Goal: Information Seeking & Learning: Check status

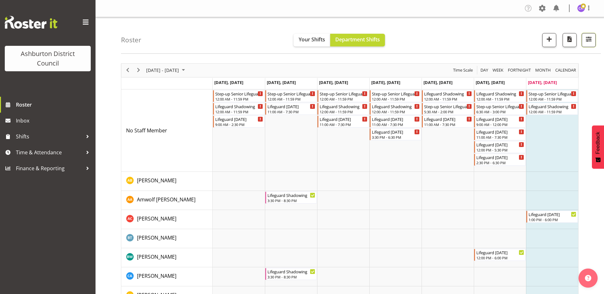
click at [591, 41] on span "button" at bounding box center [588, 39] width 8 height 8
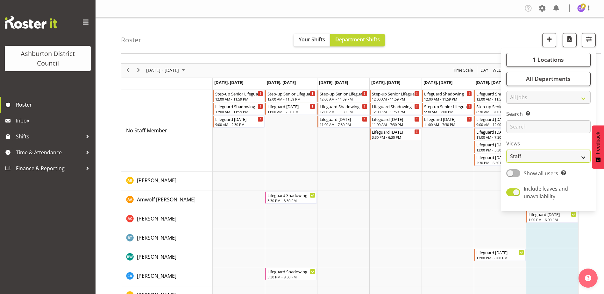
drag, startPoint x: 540, startPoint y: 154, endPoint x: 539, endPoint y: 160, distance: 6.1
click at [540, 154] on select "Staff Role Shift - Horizontal Shift - Vertical Staff - Location" at bounding box center [548, 156] width 84 height 13
select select "shift"
click at [506, 150] on select "Staff Role Shift - Horizontal Shift - Vertical Staff - Location" at bounding box center [548, 156] width 84 height 13
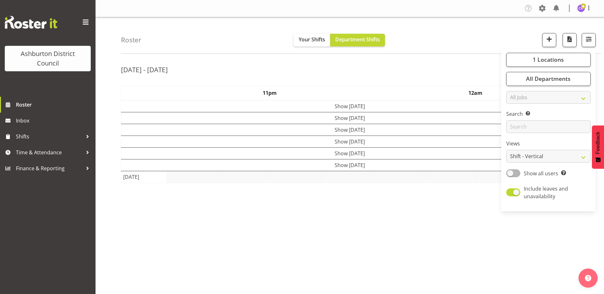
click at [492, 39] on div "Roster Your Shifts Department Shifts 1 Locations [GEOGRAPHIC_DATA] [GEOGRAPHIC_…" at bounding box center [361, 35] width 480 height 37
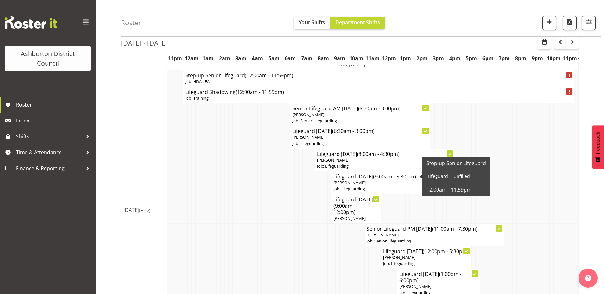
scroll to position [127, 0]
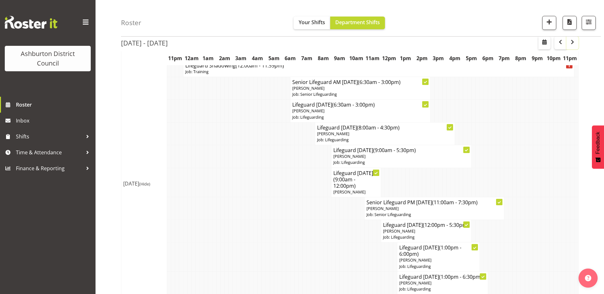
click at [571, 42] on span "button" at bounding box center [572, 42] width 8 height 8
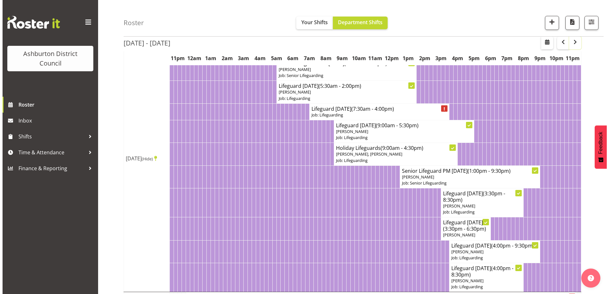
scroll to position [64, 0]
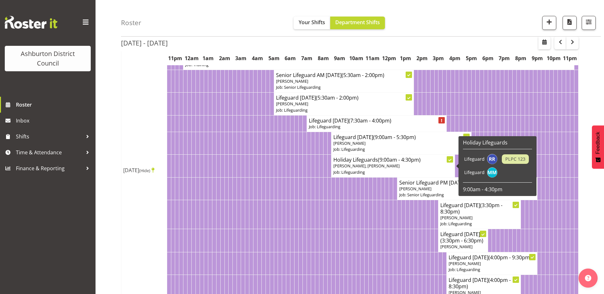
click at [370, 160] on h4 "Holiday Lifeguards (9:00am - 4:30pm)" at bounding box center [392, 160] width 119 height 6
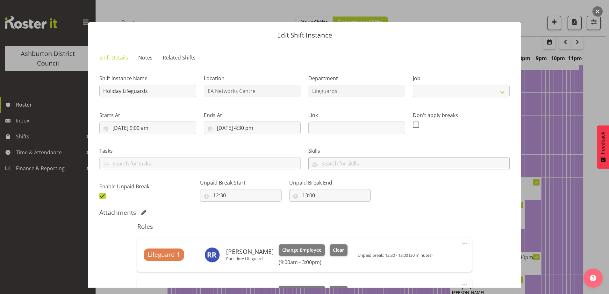
select select "38"
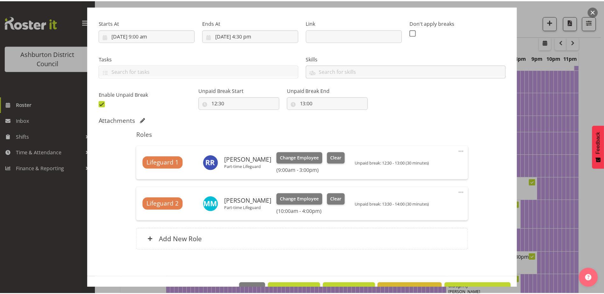
scroll to position [95, 0]
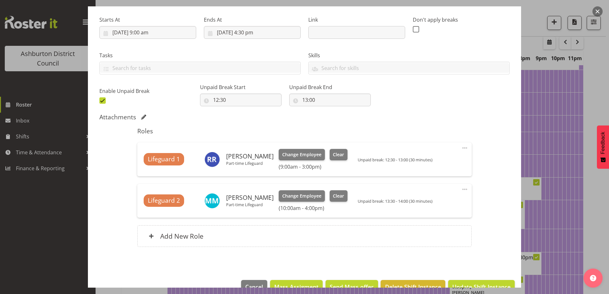
click at [598, 11] on button "button" at bounding box center [597, 11] width 10 height 10
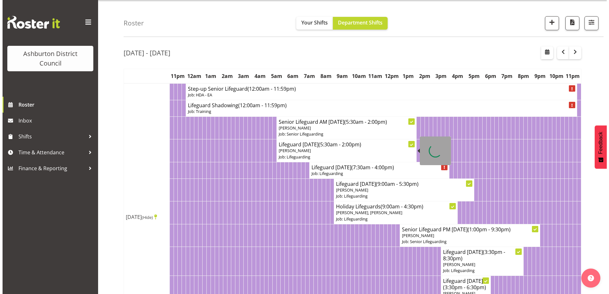
scroll to position [0, 0]
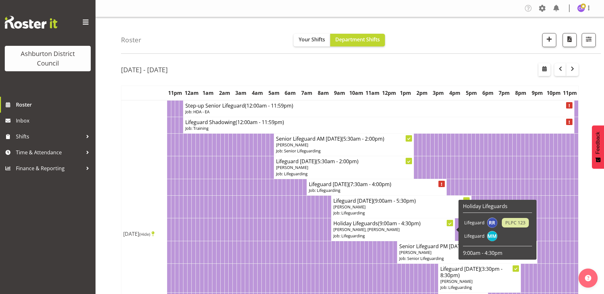
click at [369, 232] on p "[PERSON_NAME], [PERSON_NAME]" at bounding box center [392, 230] width 119 height 6
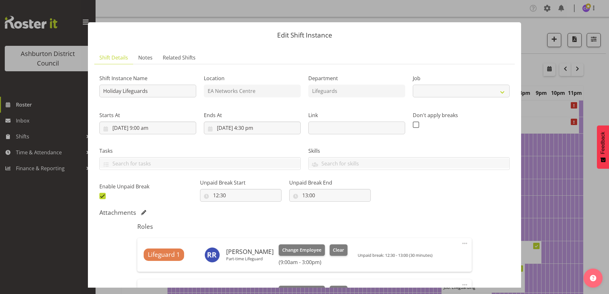
select select "38"
drag, startPoint x: 369, startPoint y: 232, endPoint x: 450, endPoint y: 206, distance: 85.4
click at [450, 206] on div "Shift Instance Name Holiday Lifeguards Location EA Networks Centre Department L…" at bounding box center [304, 209] width 410 height 281
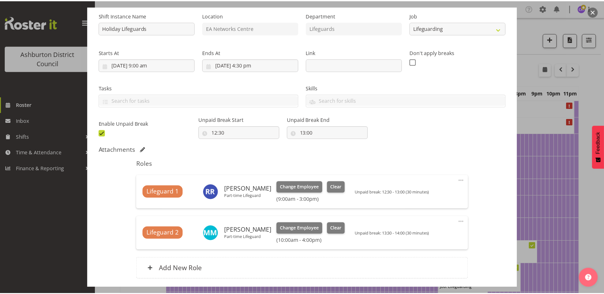
scroll to position [64, 0]
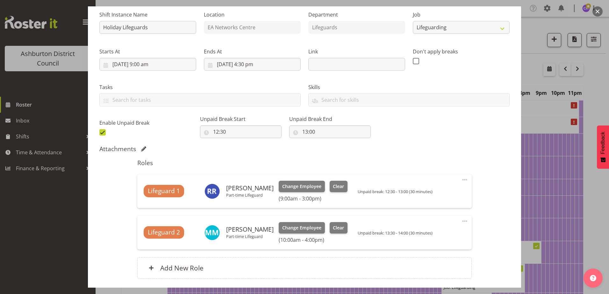
click at [596, 12] on button "button" at bounding box center [597, 11] width 10 height 10
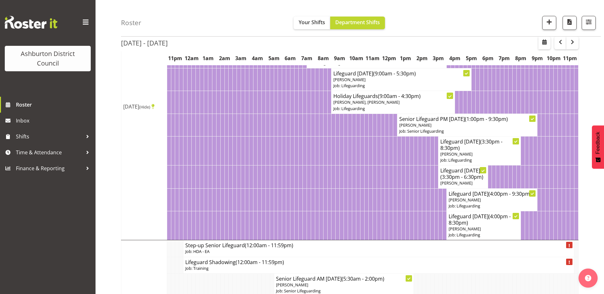
scroll to position [0, 0]
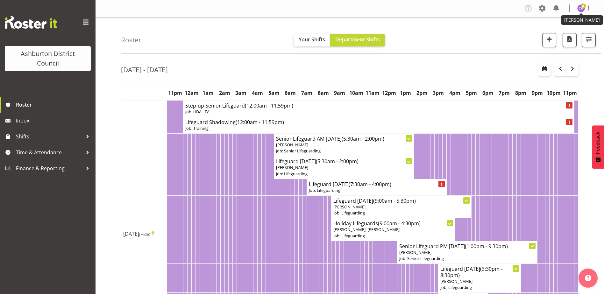
click at [583, 9] on img at bounding box center [581, 8] width 8 height 8
drag, startPoint x: 556, startPoint y: 35, endPoint x: 543, endPoint y: 34, distance: 12.8
click at [555, 35] on link "Log Out" at bounding box center [561, 33] width 61 height 11
